Goal: Task Accomplishment & Management: Manage account settings

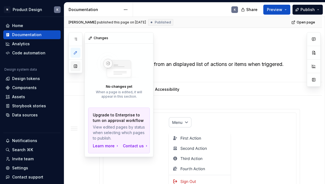
click at [75, 65] on button "button" at bounding box center [75, 66] width 10 height 10
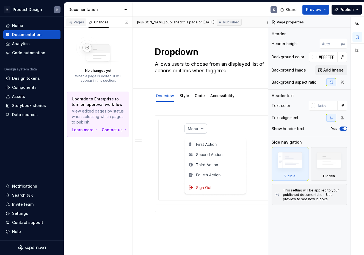
click at [78, 22] on div "Pages" at bounding box center [76, 22] width 16 height 4
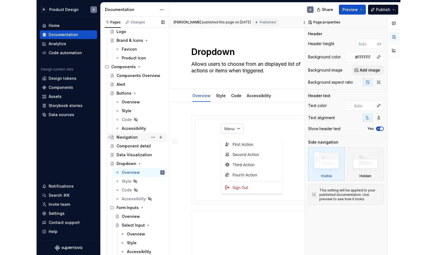
scroll to position [181, 0]
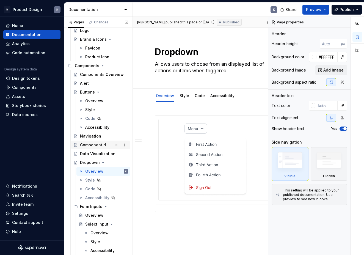
click at [99, 144] on div "Component detail" at bounding box center [96, 145] width 32 height 6
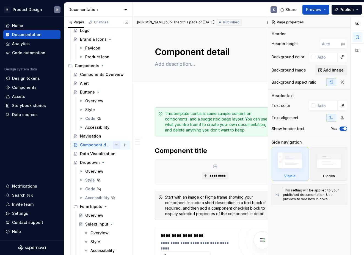
click at [117, 146] on button "Page tree" at bounding box center [117, 145] width 8 height 8
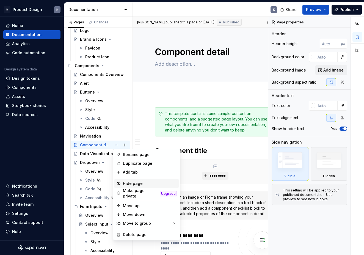
click at [136, 183] on div "Hide page" at bounding box center [150, 184] width 54 height 6
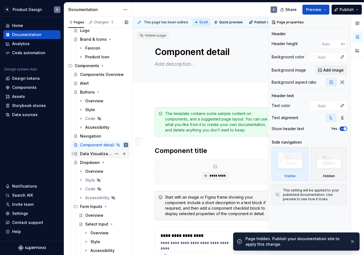
click at [102, 154] on div "Data Visualization" at bounding box center [96, 154] width 32 height 6
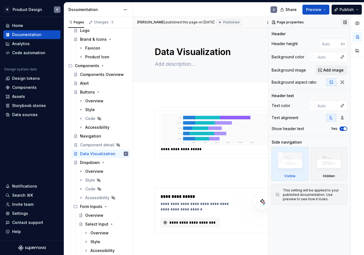
click at [324, 22] on button "button" at bounding box center [345, 22] width 8 height 8
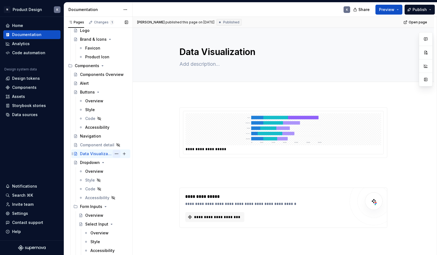
click at [118, 153] on button "Page tree" at bounding box center [117, 154] width 8 height 8
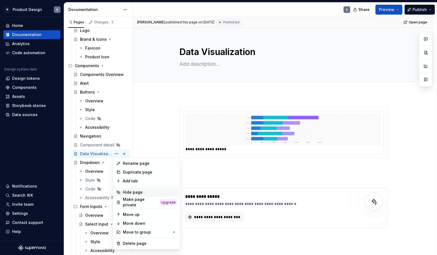
click at [139, 183] on div "Hide page" at bounding box center [150, 193] width 54 height 6
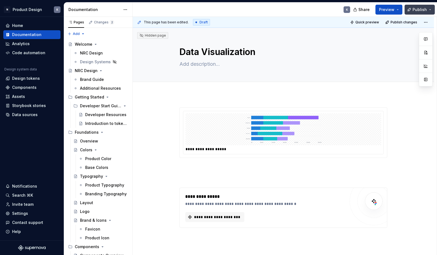
click at [324, 9] on span "Publish" at bounding box center [420, 10] width 14 height 6
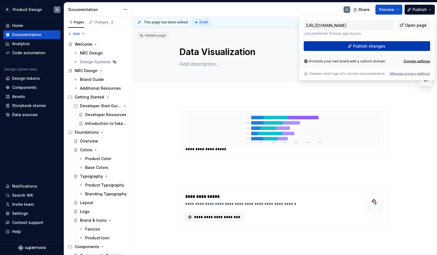
click at [324, 46] on button "Publish changes" at bounding box center [367, 46] width 127 height 10
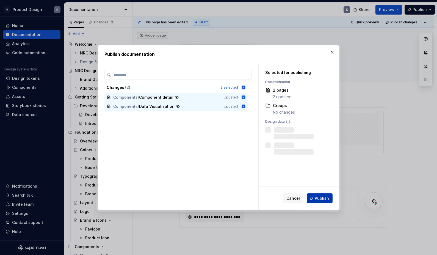
click at [319, 183] on span "Publish" at bounding box center [322, 199] width 14 height 6
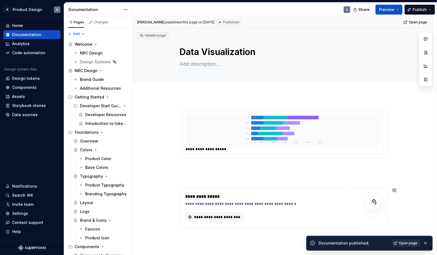
click at [324, 183] on link "Open page" at bounding box center [406, 243] width 28 height 8
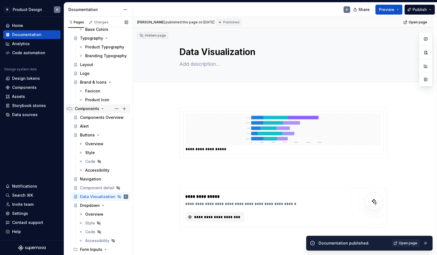
scroll to position [143, 0]
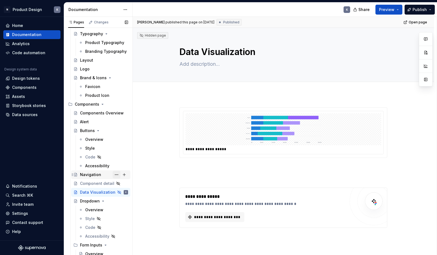
click at [116, 174] on button "Page tree" at bounding box center [117, 175] width 8 height 8
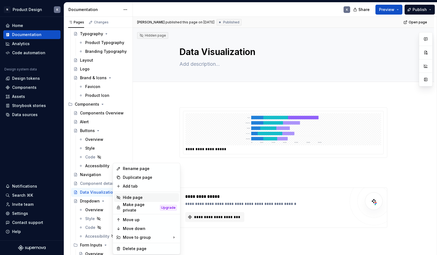
click at [129, 183] on div "Hide page" at bounding box center [150, 198] width 54 height 6
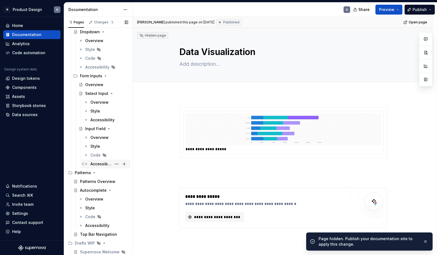
scroll to position [312, 0]
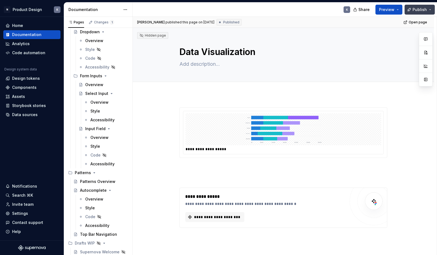
click at [324, 10] on span "Publish" at bounding box center [420, 10] width 14 height 6
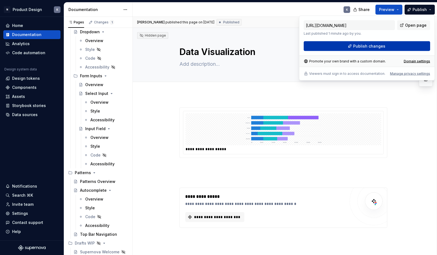
click at [324, 45] on button "Publish changes" at bounding box center [367, 46] width 127 height 10
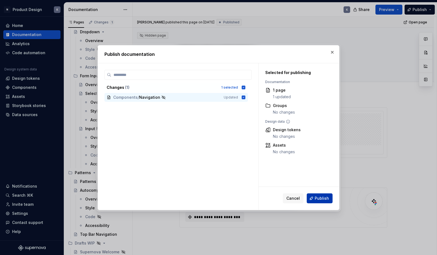
click at [318, 183] on span "Publish" at bounding box center [322, 199] width 14 height 6
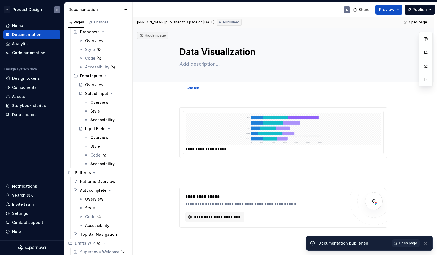
type textarea "*"
click at [324, 183] on span "Open page" at bounding box center [408, 243] width 18 height 4
